Goal: Information Seeking & Learning: Learn about a topic

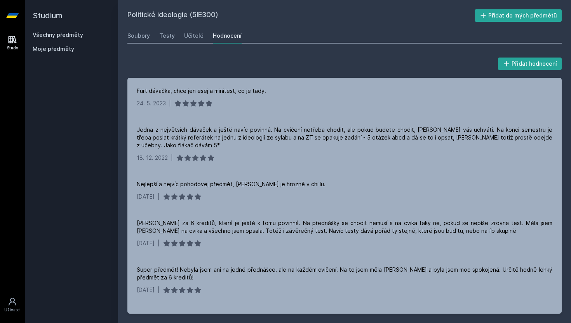
scroll to position [16, 0]
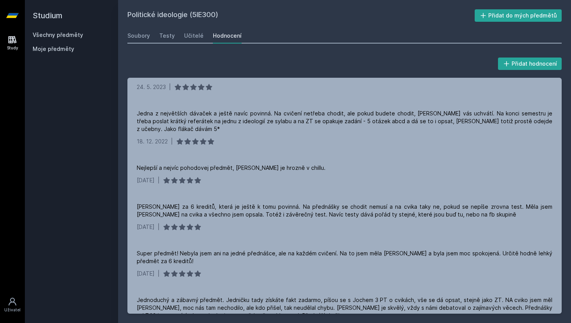
click at [43, 21] on h2 "Studium" at bounding box center [72, 15] width 78 height 31
click at [48, 17] on h2 "Studium" at bounding box center [72, 15] width 78 height 31
click at [47, 38] on div "Všechny předměty" at bounding box center [72, 35] width 78 height 8
click at [49, 38] on div "Všechny předměty" at bounding box center [72, 35] width 78 height 8
click at [51, 38] on div "Všechny předměty" at bounding box center [72, 35] width 78 height 8
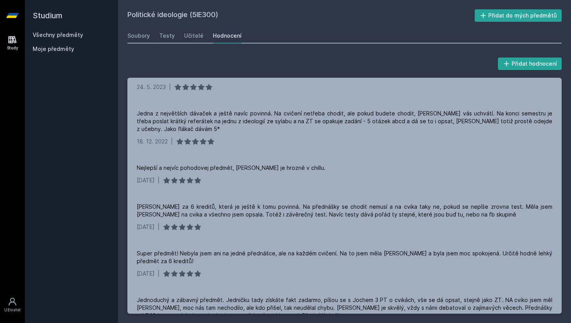
click at [52, 38] on link "Všechny předměty" at bounding box center [58, 34] width 50 height 7
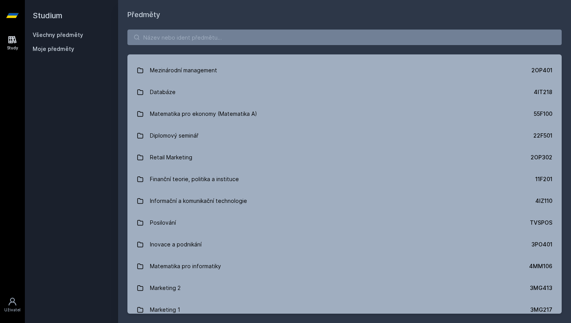
scroll to position [429, 0]
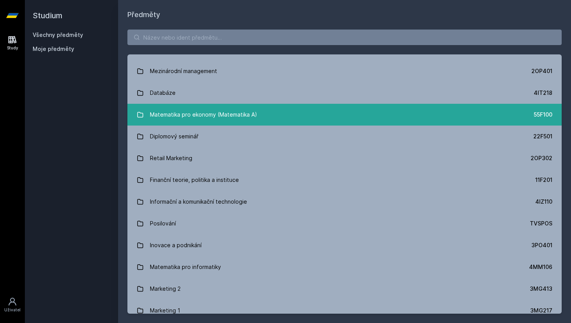
click at [252, 113] on div "Matematika pro ekonomy (Matematika A)" at bounding box center [203, 115] width 107 height 16
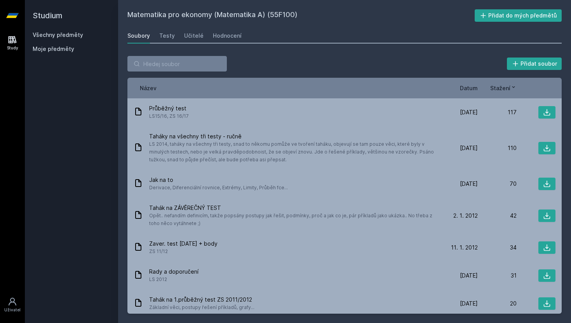
click at [175, 33] on div "Soubory Testy Učitelé Hodnocení" at bounding box center [344, 36] width 434 height 16
click at [173, 33] on div "Testy" at bounding box center [167, 36] width 16 height 8
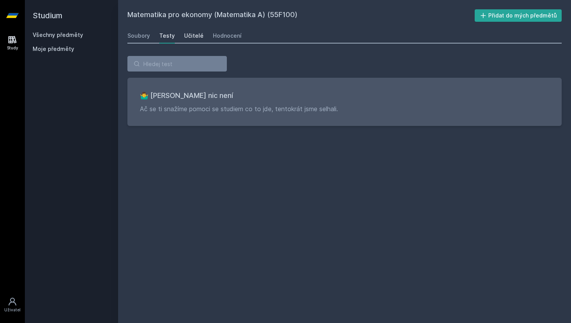
click at [192, 40] on link "Učitelé" at bounding box center [193, 36] width 19 height 16
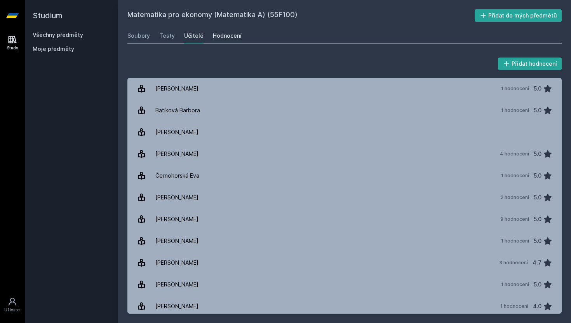
click at [221, 36] on div "Hodnocení" at bounding box center [227, 36] width 29 height 8
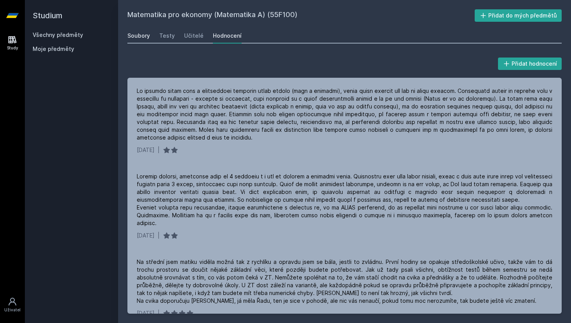
click at [141, 38] on div "Soubory" at bounding box center [138, 36] width 23 height 8
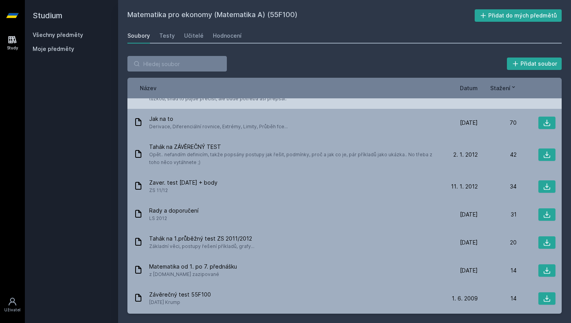
scroll to position [63, 0]
